Goal: Find specific page/section: Find specific page/section

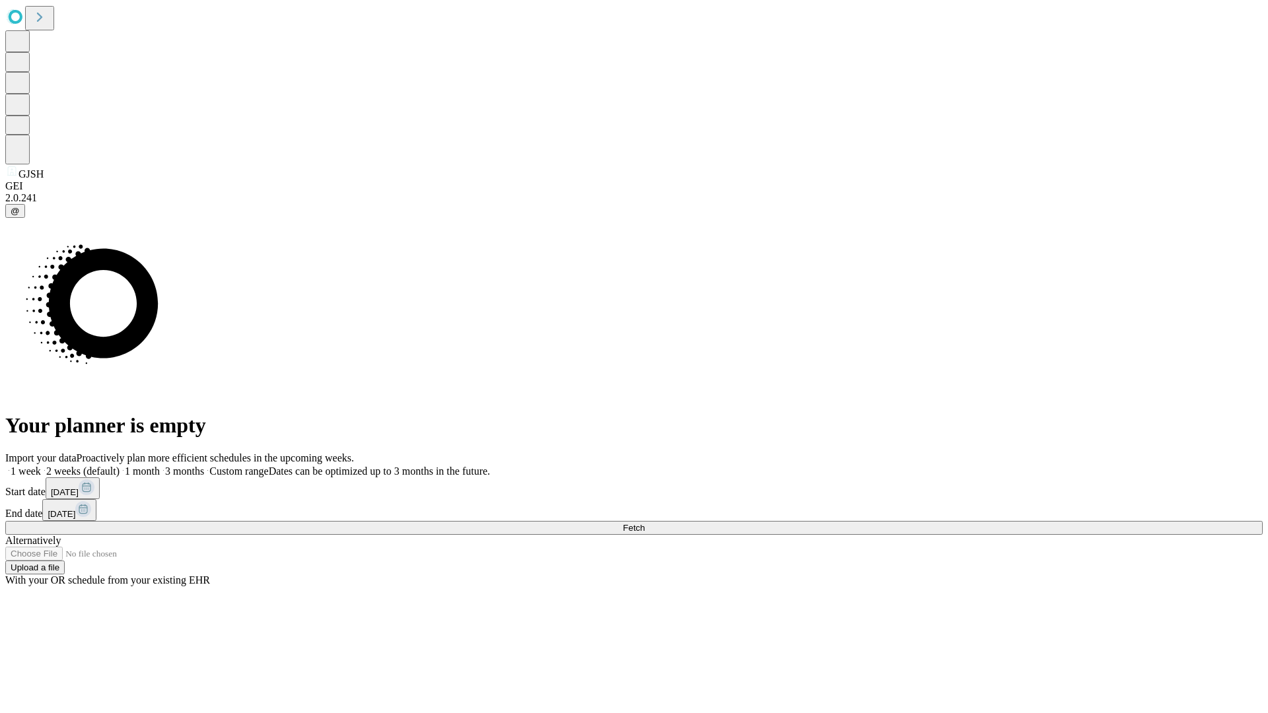
click at [645, 523] on span "Fetch" at bounding box center [634, 528] width 22 height 10
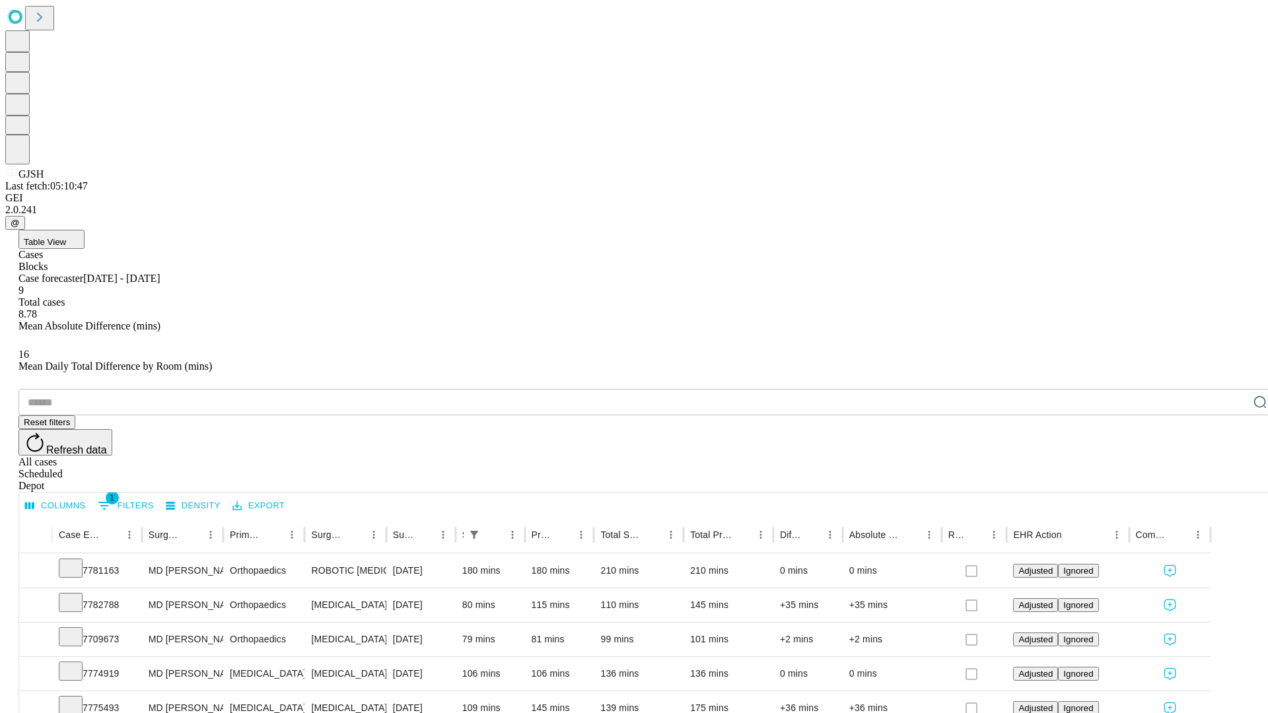
click at [1234, 480] on div "Depot" at bounding box center [647, 486] width 1258 height 12
